Goal: Information Seeking & Learning: Understand process/instructions

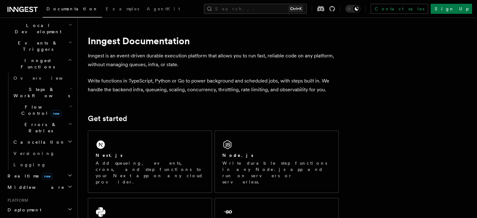
scroll to position [157, 0]
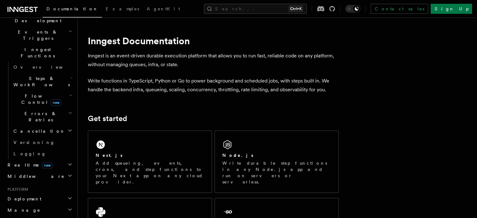
click at [35, 193] on h2 "Deployment" at bounding box center [39, 198] width 69 height 11
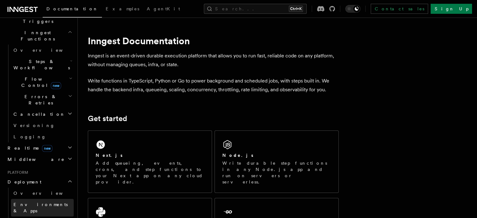
scroll to position [188, 0]
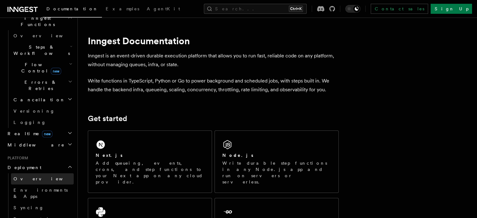
click at [24, 176] on span "Overview" at bounding box center [45, 178] width 65 height 5
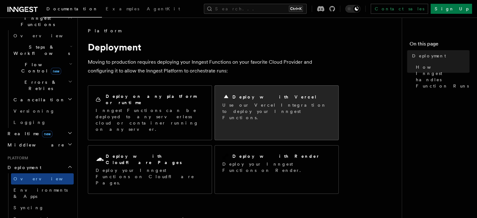
click at [254, 92] on div "Deploy with Vercel Use our Vercel Integration to deploy your Inngest Functions." at bounding box center [277, 107] width 124 height 43
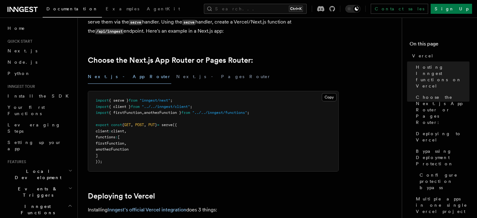
scroll to position [219, 0]
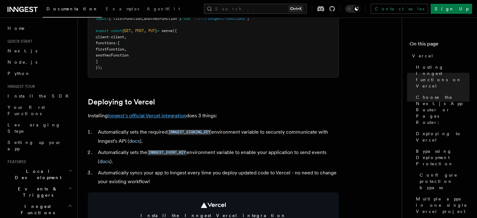
click at [152, 114] on link "Inngest's official Vercel integration" at bounding box center [147, 116] width 79 height 6
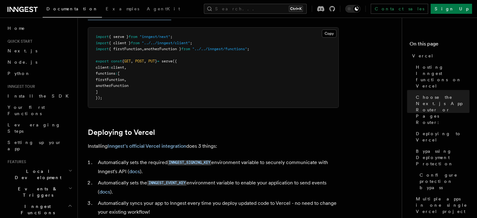
scroll to position [188, 0]
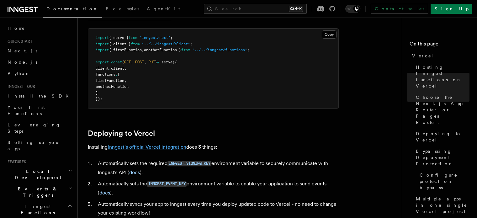
click at [144, 148] on link "Inngest's official Vercel integration" at bounding box center [147, 147] width 79 height 6
